Goal: Task Accomplishment & Management: Complete application form

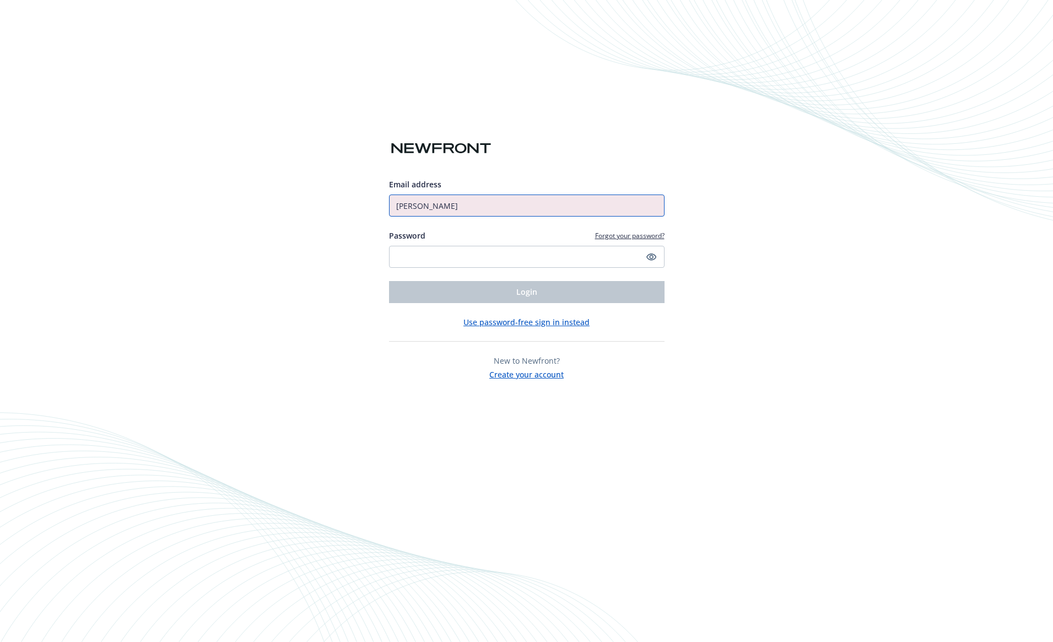
click at [469, 207] on input "Amanda" at bounding box center [527, 206] width 276 height 22
type input "[EMAIL_ADDRESS][DOMAIN_NAME]"
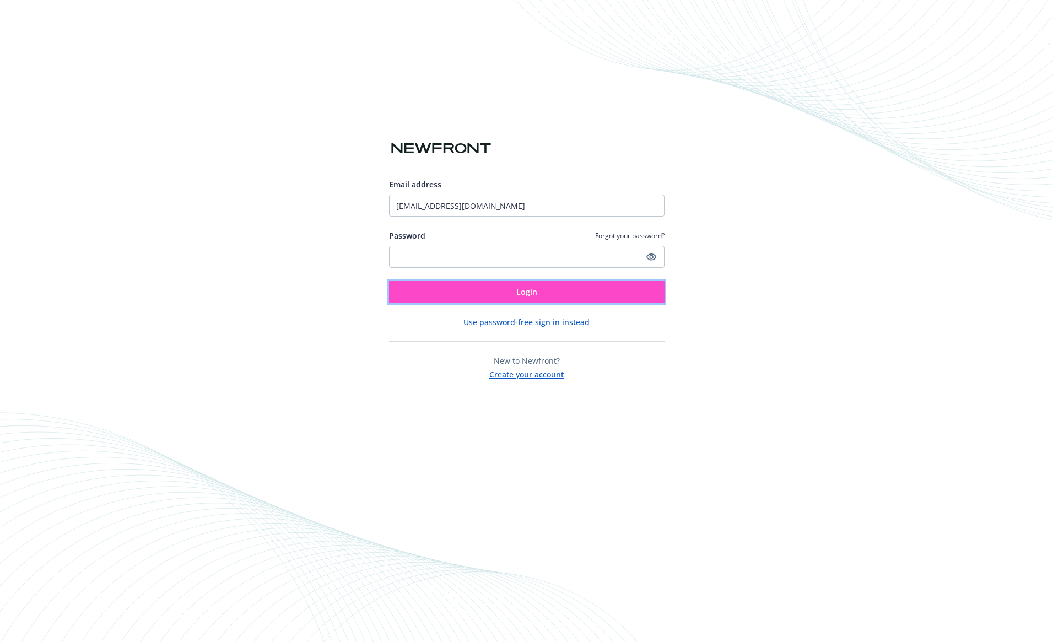
click at [560, 292] on button "Login" at bounding box center [527, 292] width 276 height 22
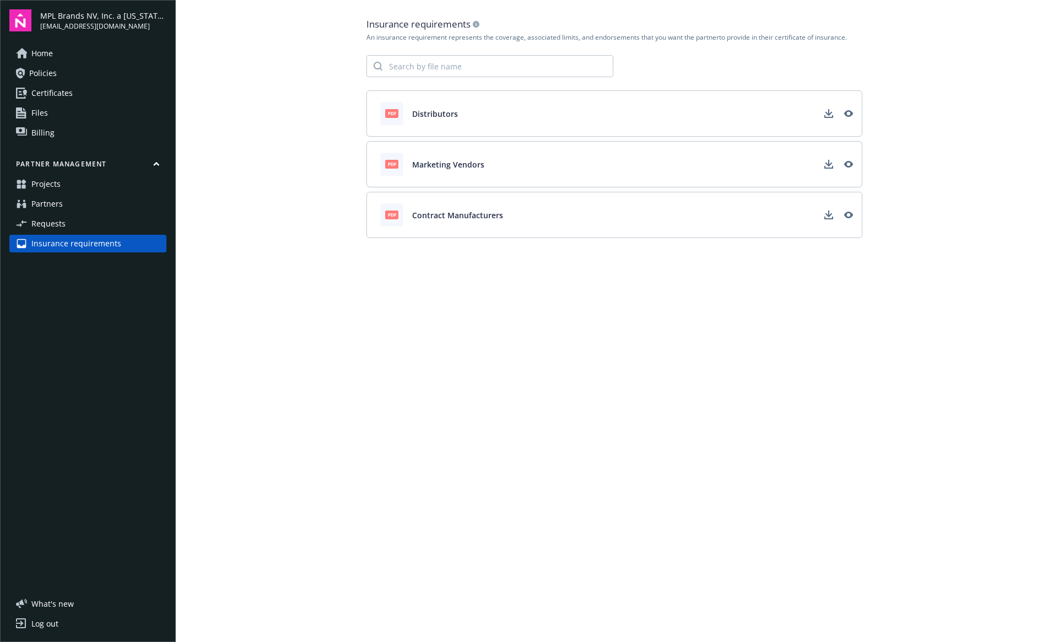
click at [756, 220] on div "pdf Contract Manufacturers" at bounding box center [615, 215] width 496 height 46
click at [850, 214] on icon "View" at bounding box center [849, 215] width 9 height 9
click at [469, 219] on span "Contract Manufacturers" at bounding box center [457, 215] width 91 height 12
click at [66, 226] on link "Requests" at bounding box center [87, 224] width 157 height 18
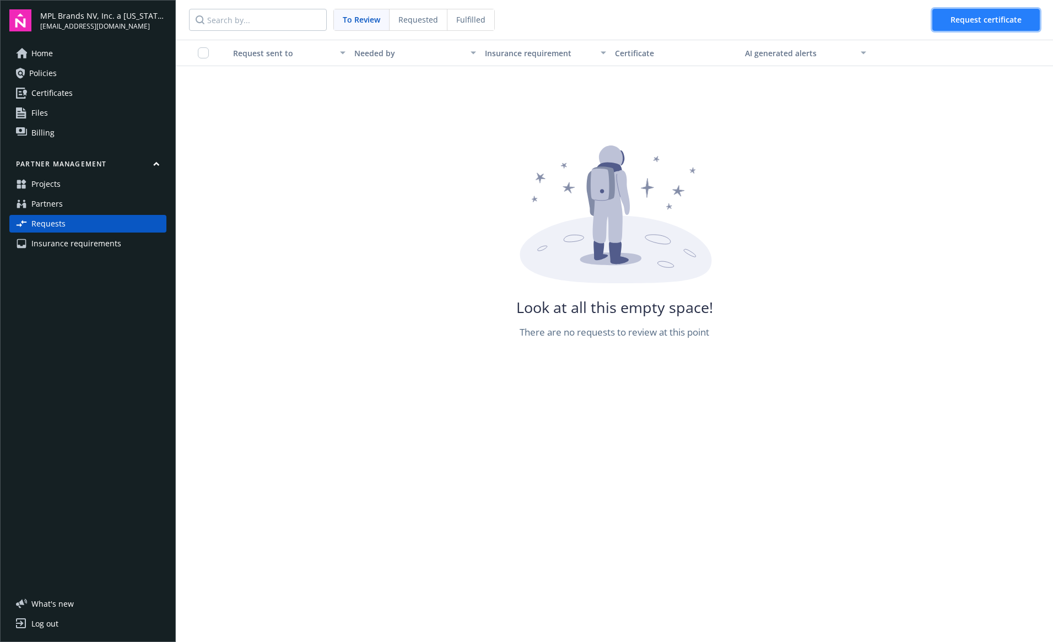
click at [976, 21] on span "Request certificate" at bounding box center [986, 19] width 71 height 10
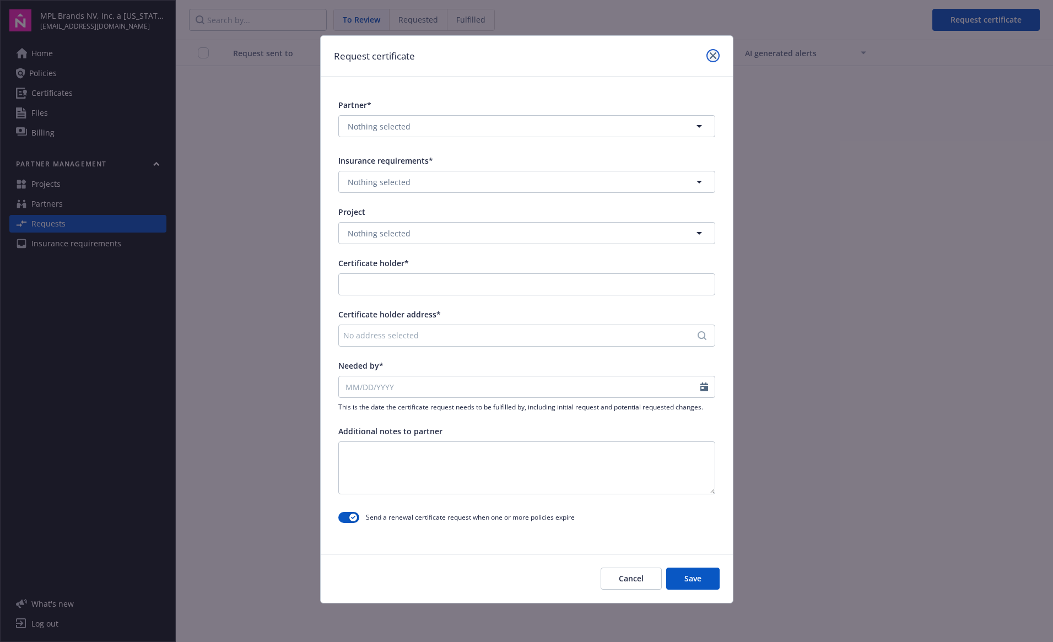
click at [707, 54] on link "close" at bounding box center [713, 55] width 13 height 13
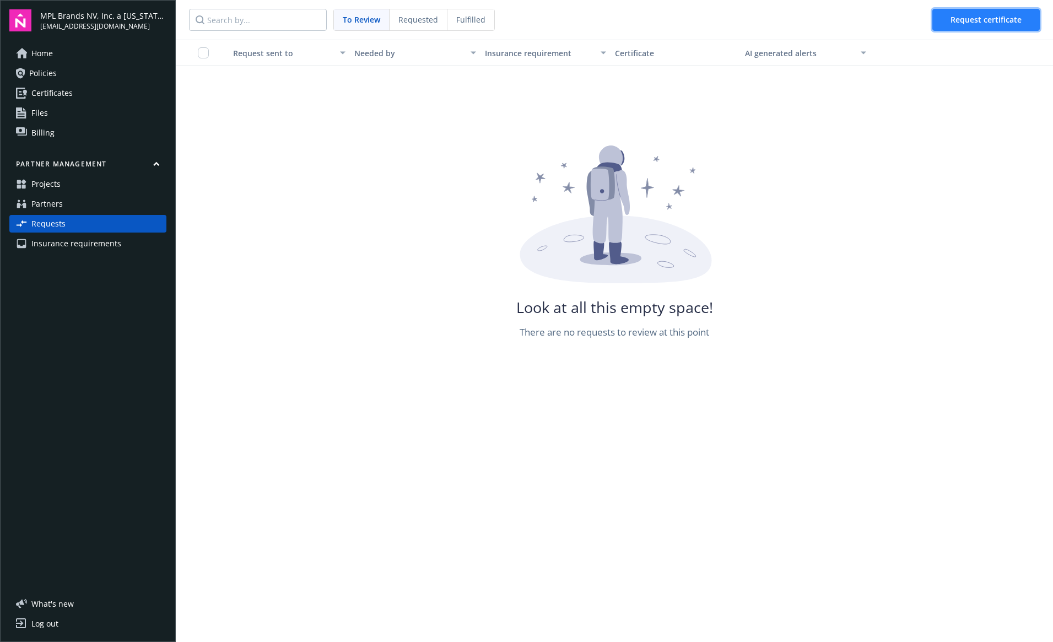
click at [1009, 14] on span "Request certificate" at bounding box center [986, 19] width 71 height 10
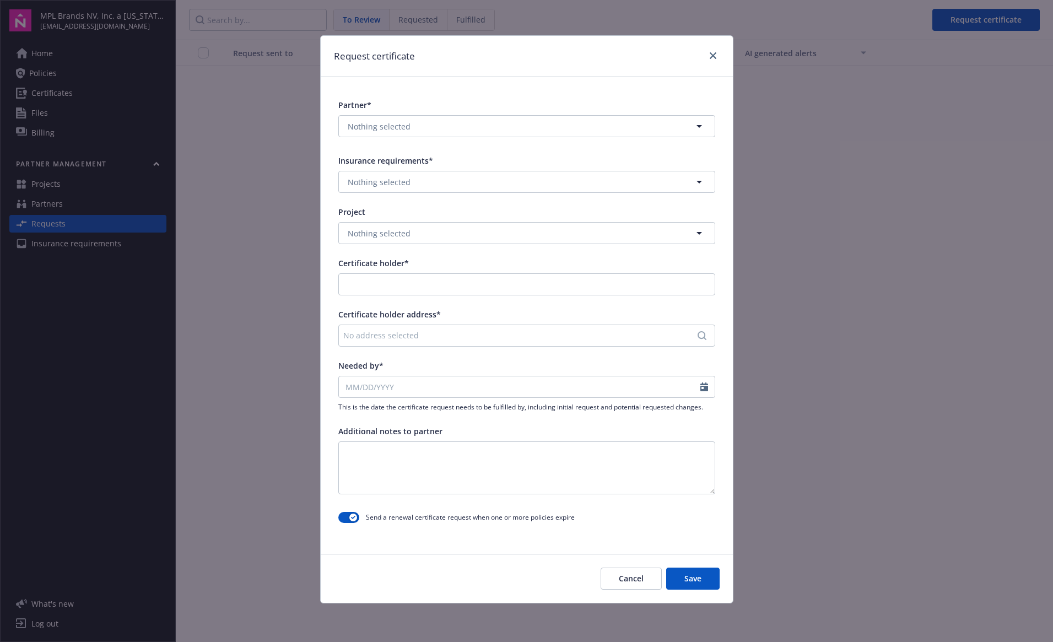
click at [562, 337] on div "No address selected" at bounding box center [521, 336] width 356 height 12
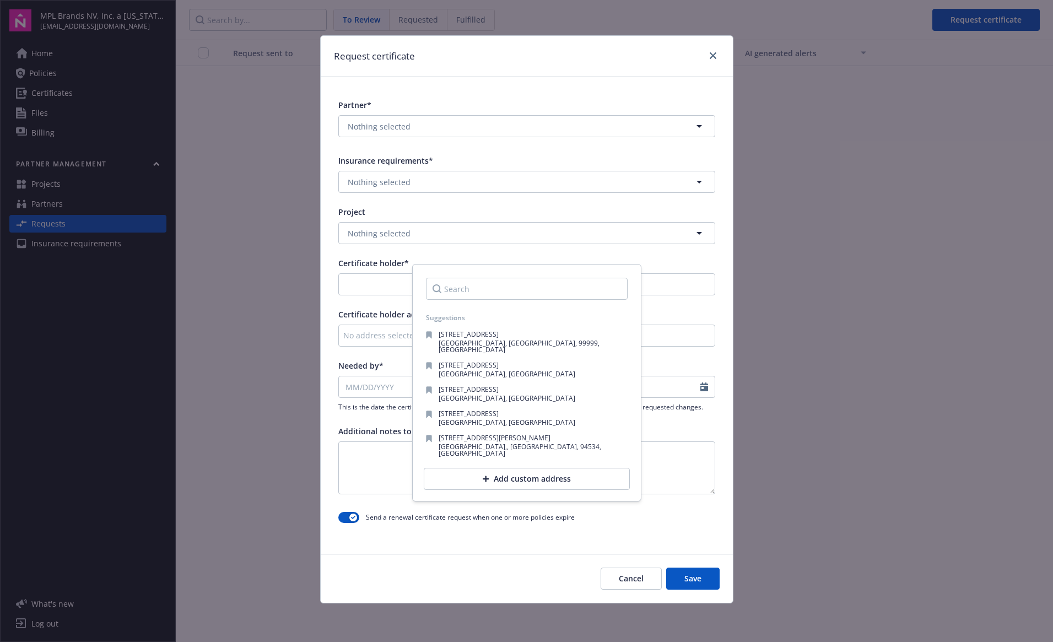
click at [670, 303] on div "Partner* Nothing selected Insurance requirements* Nothing selected Project Noth…" at bounding box center [527, 313] width 412 height 472
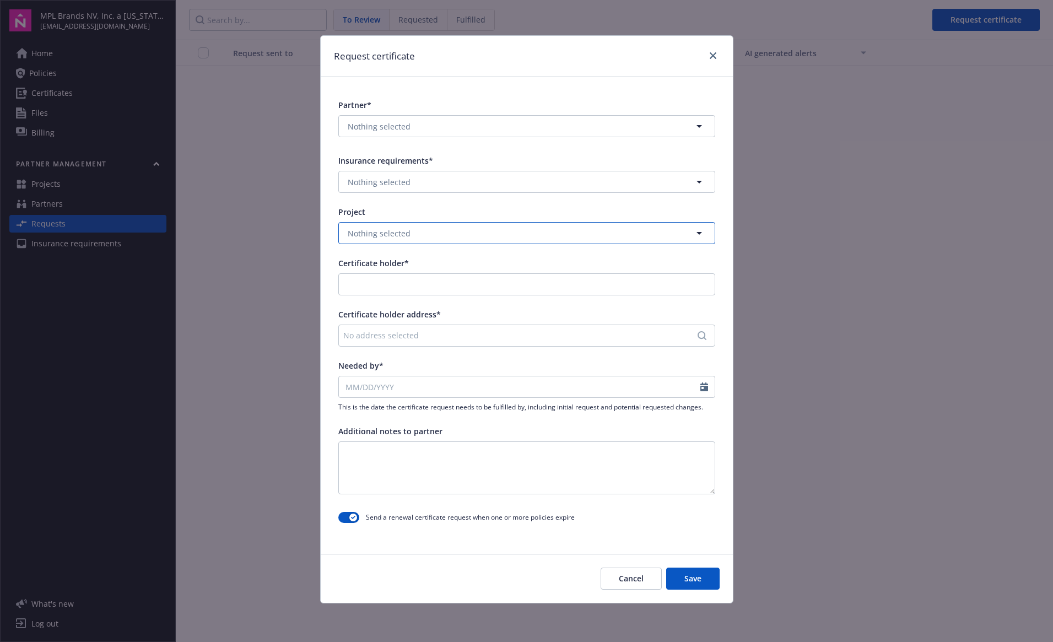
click at [484, 239] on button "Nothing selected" at bounding box center [526, 233] width 377 height 22
click at [484, 239] on div at bounding box center [526, 233] width 377 height 22
click at [547, 186] on button "Nothing selected" at bounding box center [526, 182] width 377 height 22
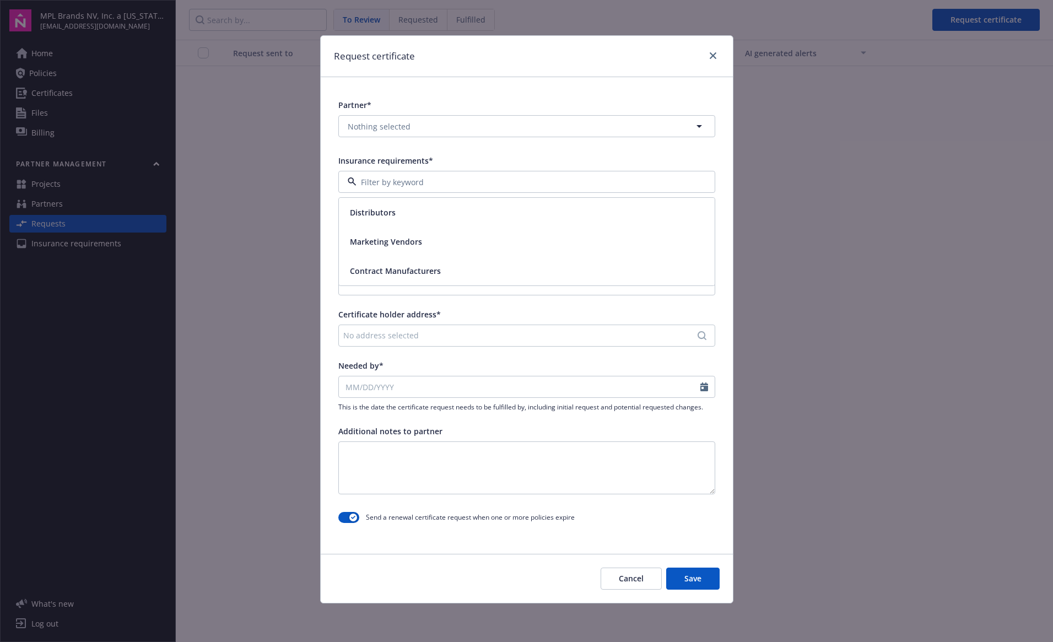
click at [448, 276] on div "Contract Manufacturers" at bounding box center [527, 271] width 363 height 16
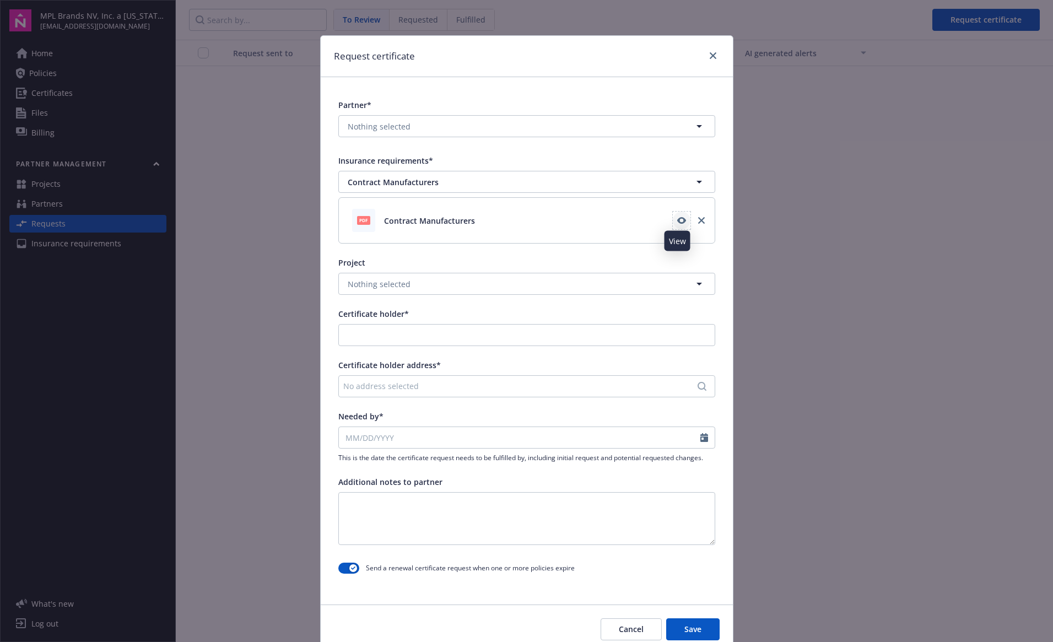
click at [673, 216] on link "View" at bounding box center [682, 221] width 18 height 18
click at [677, 224] on icon "View" at bounding box center [681, 220] width 9 height 7
click at [0, 0] on div "Request certificate Partner* Nothing selected Insurance requirements* Contract …" at bounding box center [526, 321] width 1053 height 642
click at [708, 62] on div at bounding box center [711, 56] width 18 height 14
click at [710, 58] on icon "close" at bounding box center [713, 55] width 7 height 7
